Goal: Task Accomplishment & Management: Use online tool/utility

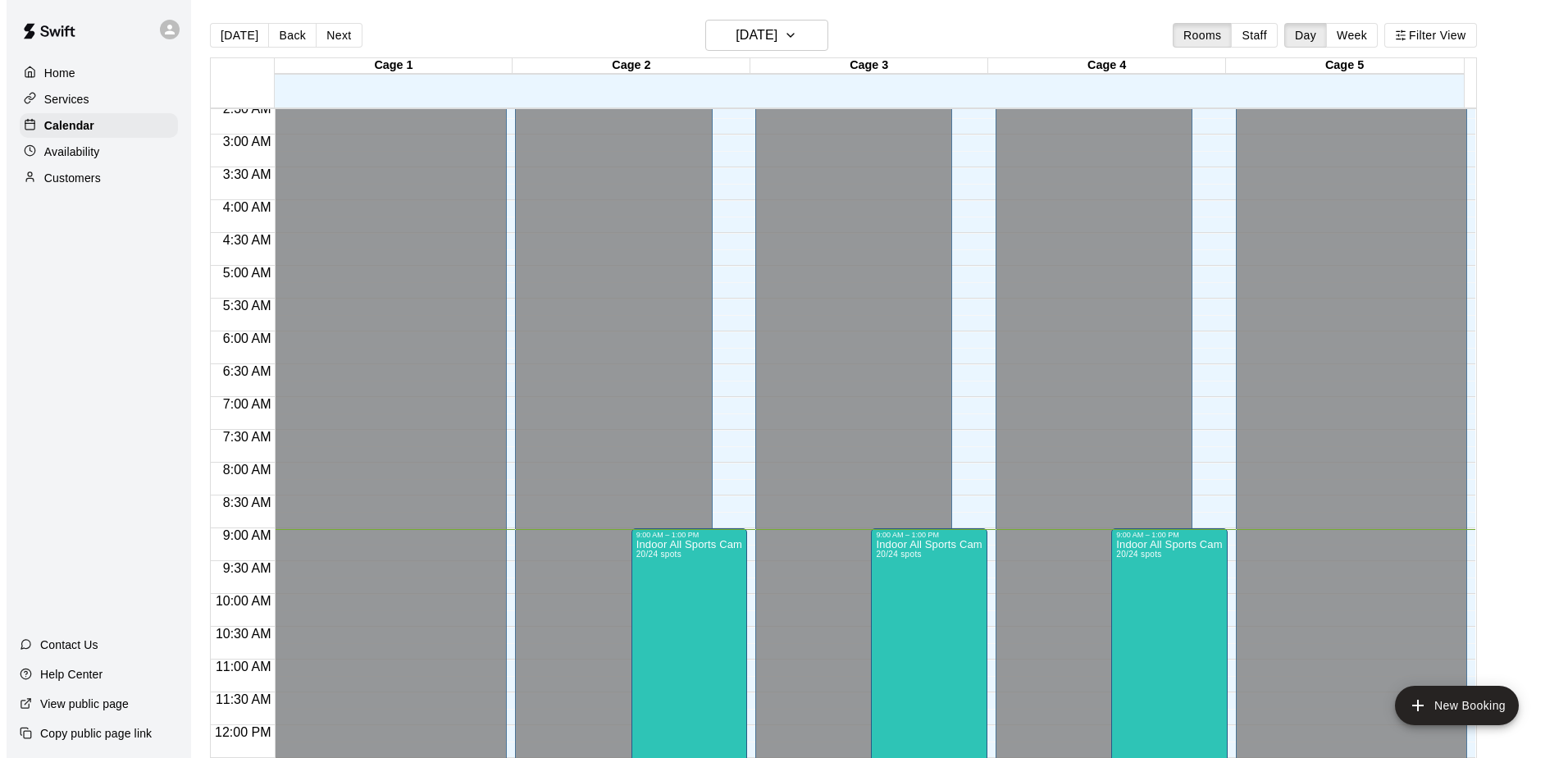
scroll to position [246, 0]
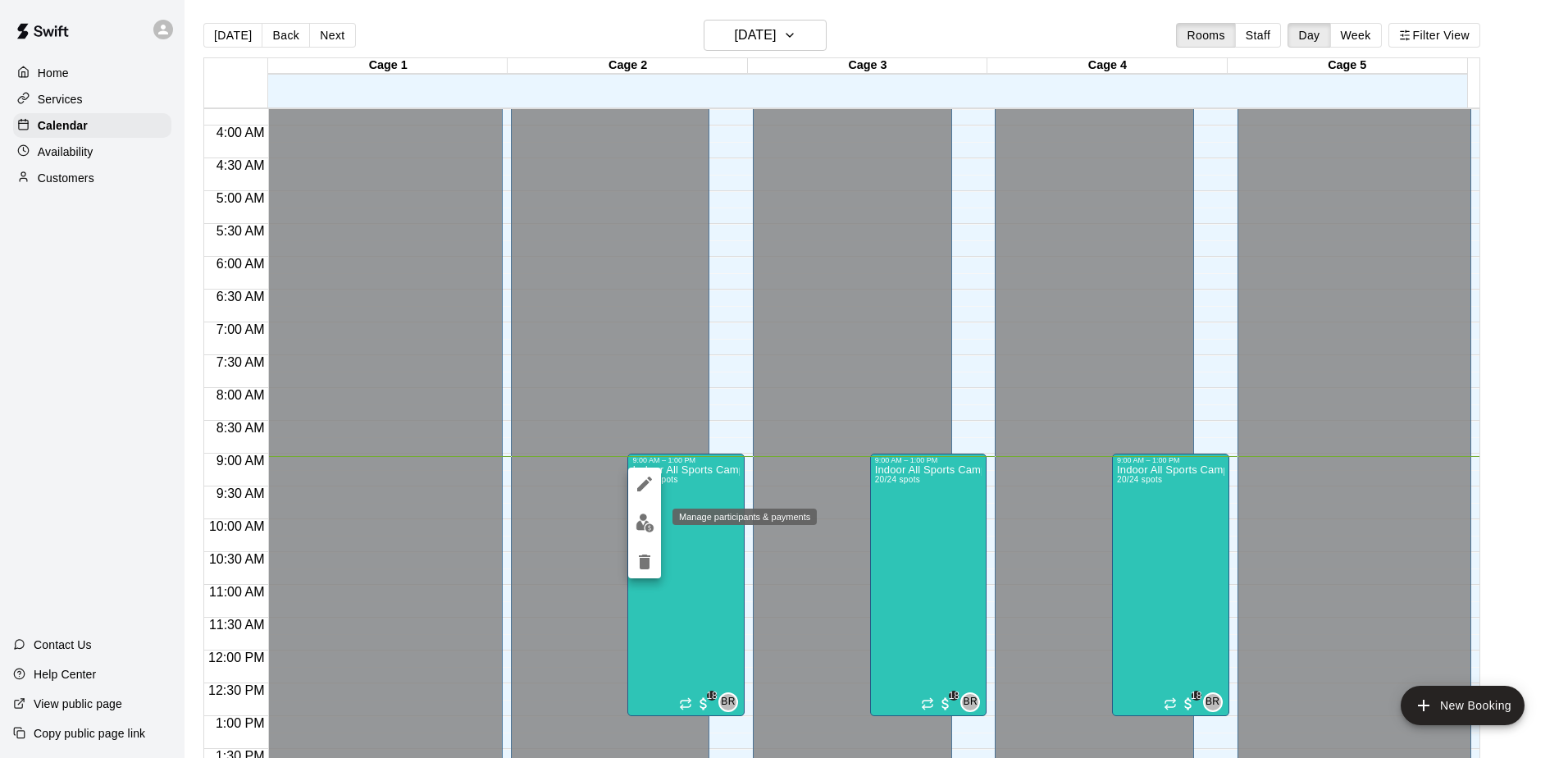
click at [653, 531] on img "edit" at bounding box center [645, 523] width 19 height 19
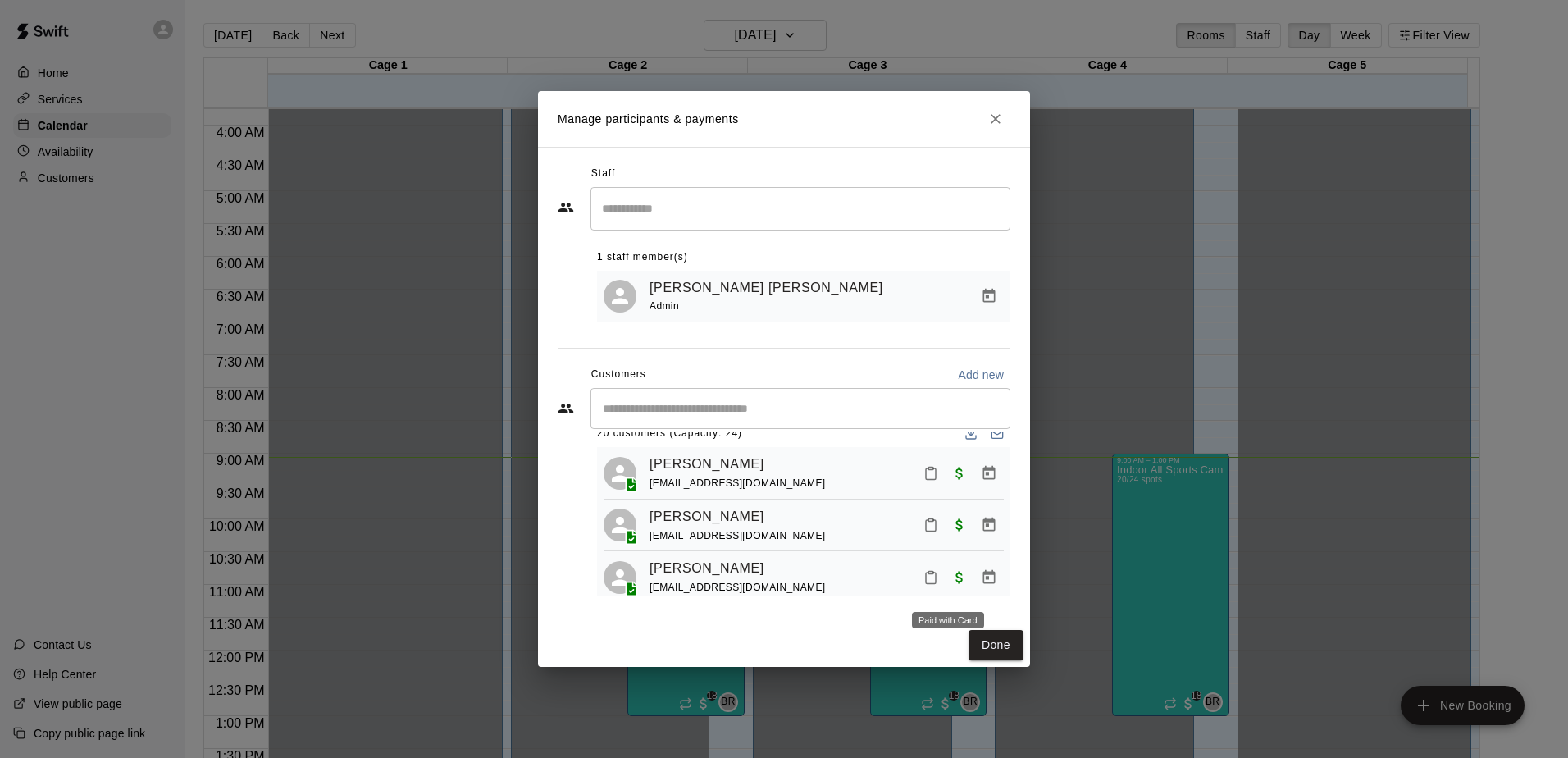
scroll to position [0, 0]
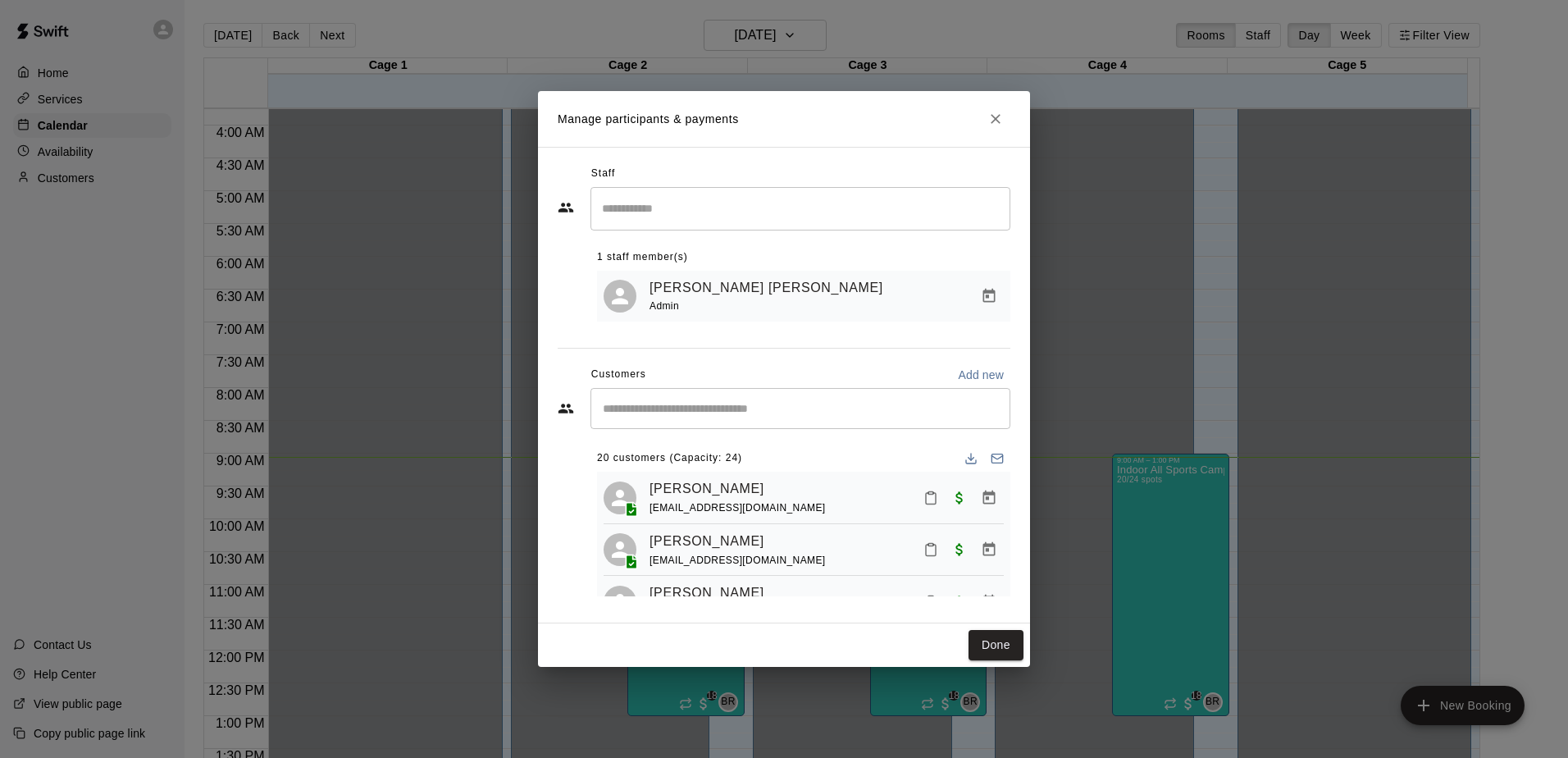
click at [965, 456] on icon "Download list" at bounding box center [971, 458] width 13 height 13
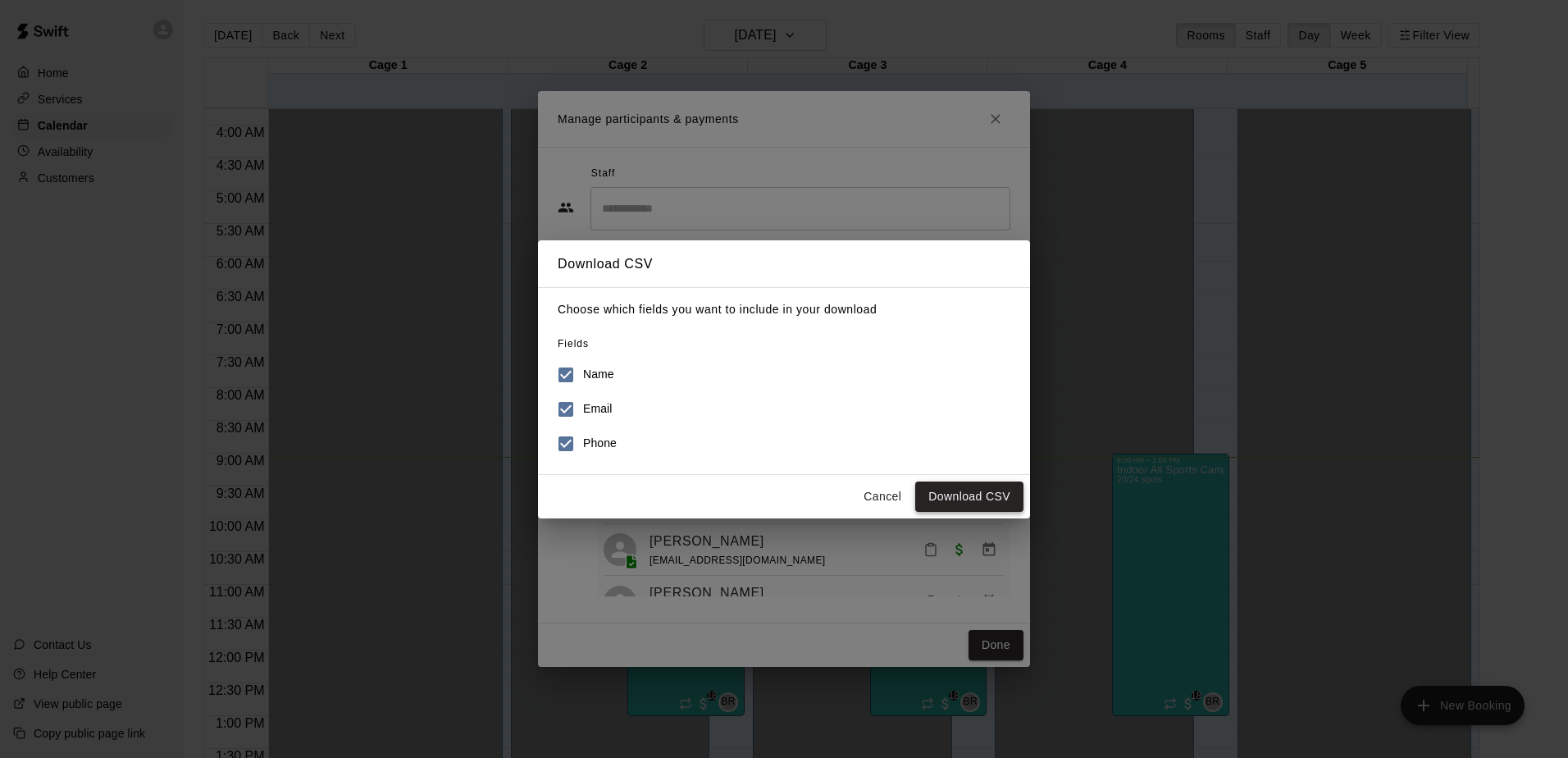
click at [972, 496] on button "Download CSV" at bounding box center [970, 496] width 108 height 30
